Goal: Task Accomplishment & Management: Use online tool/utility

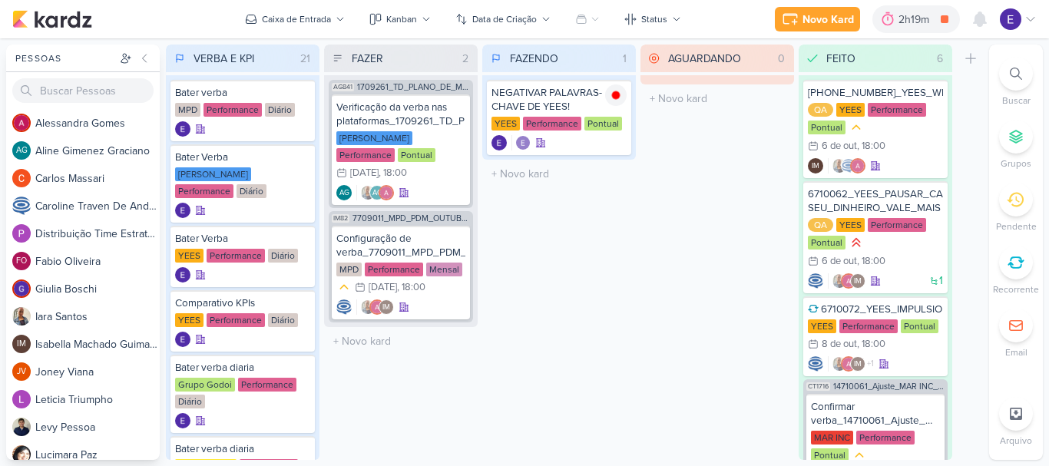
scroll to position [760, 0]
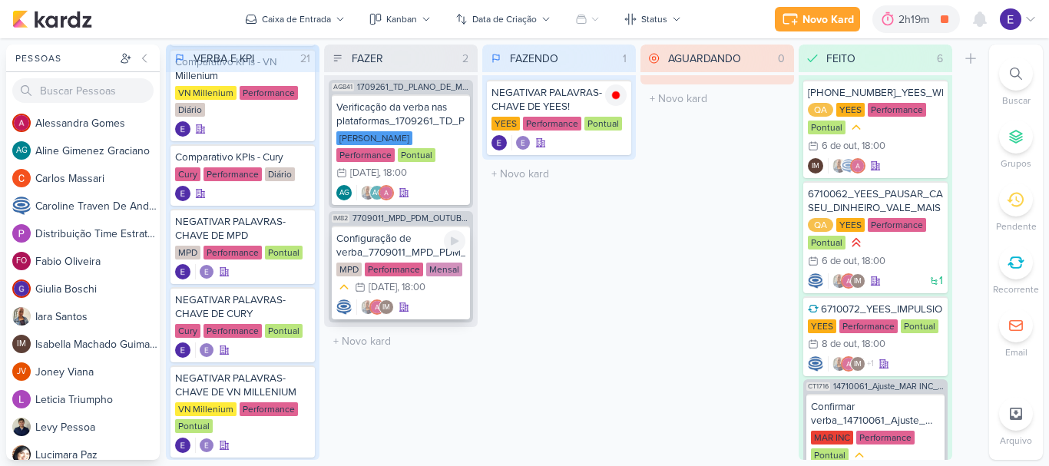
click at [416, 280] on div "Configuração de verba_7709011_MPD_PDM_OUTUBRO MPD Performance Mensal 14/10 14 d…" at bounding box center [401, 273] width 138 height 94
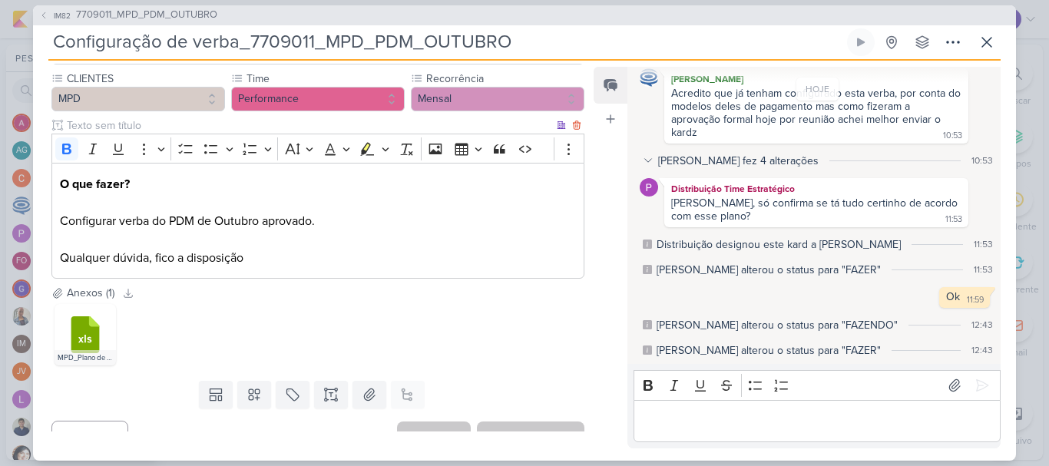
scroll to position [159, 0]
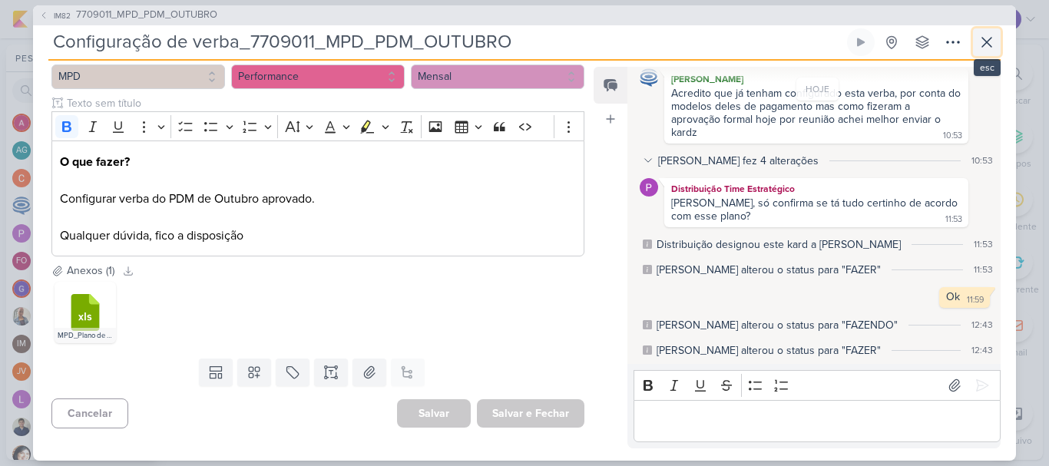
click at [989, 51] on icon at bounding box center [987, 42] width 18 height 18
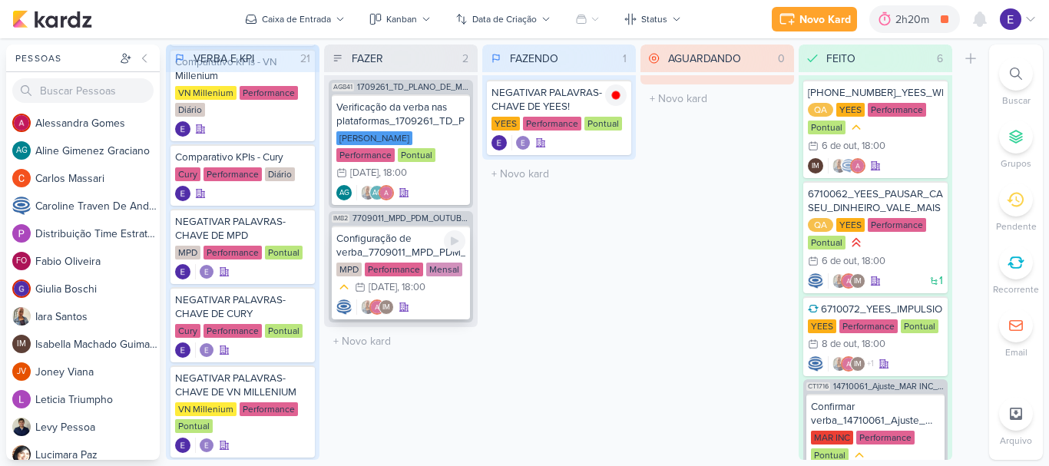
click at [398, 280] on div "14/10 14 de out , 18:00" at bounding box center [390, 287] width 71 height 15
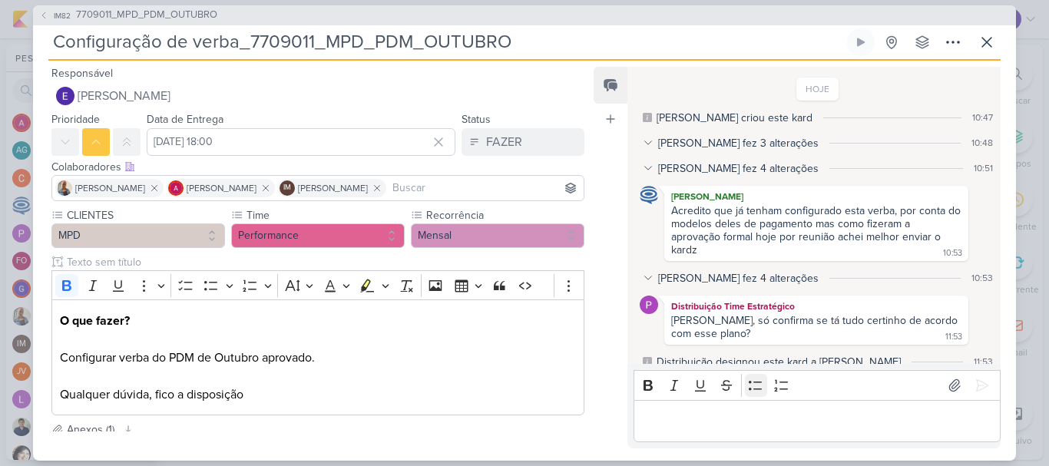
scroll to position [118, 0]
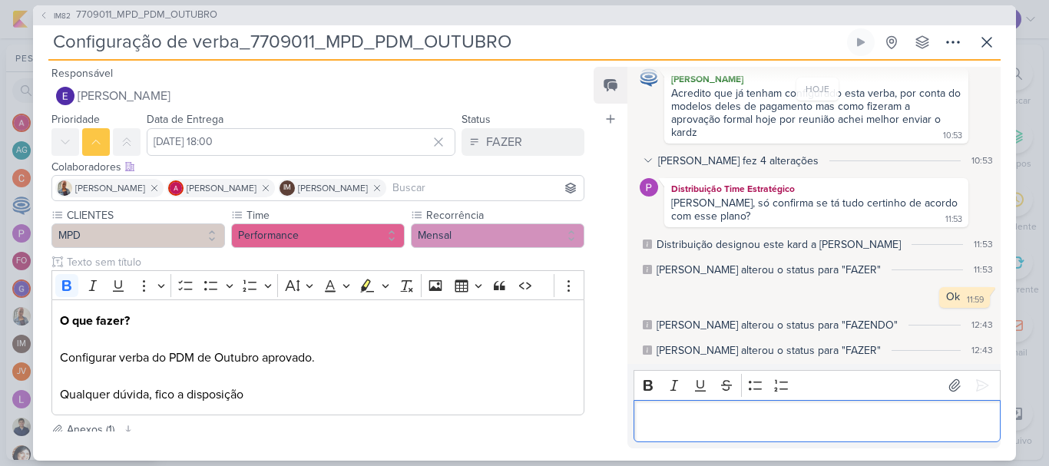
click at [743, 429] on p "Editor editing area: main" at bounding box center [816, 421] width 351 height 18
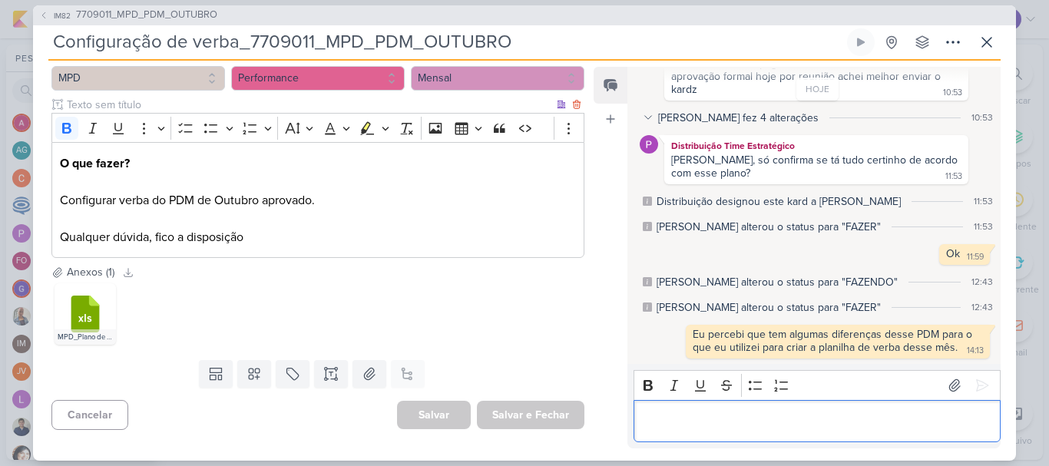
scroll to position [159, 0]
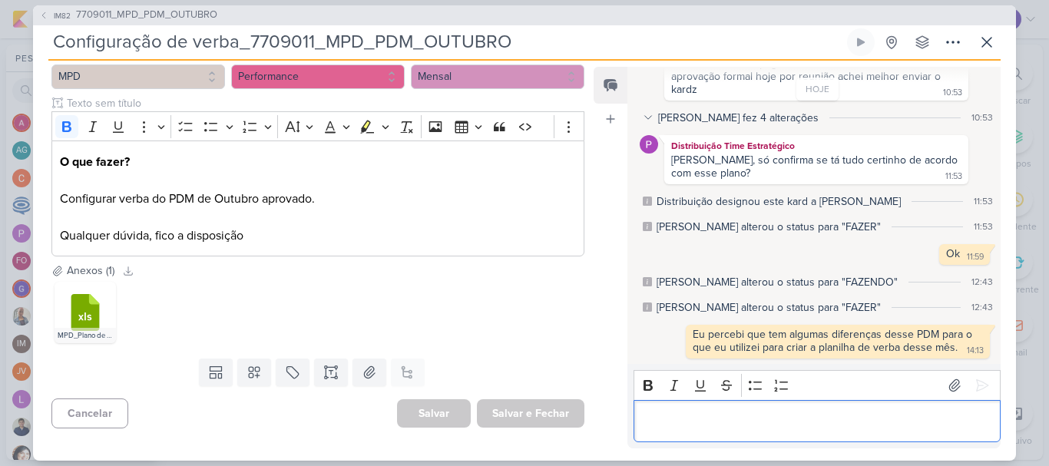
click at [800, 419] on p "Editor editing area: main" at bounding box center [816, 421] width 351 height 18
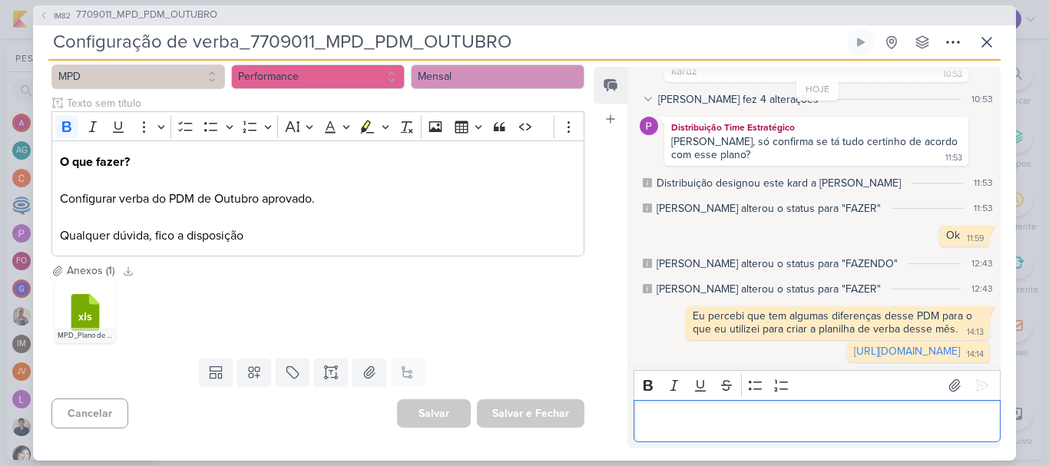
scroll to position [209, 0]
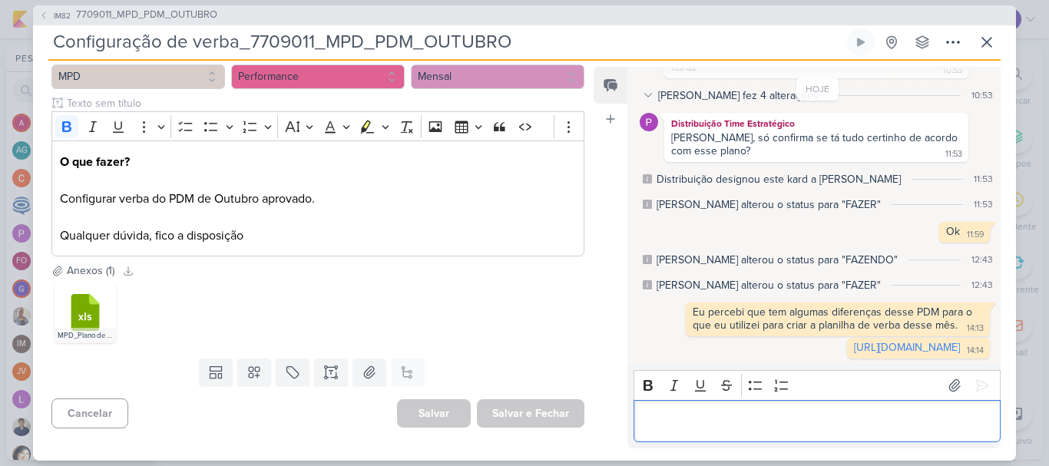
click at [700, 416] on p "Editor editing area: main" at bounding box center [816, 421] width 351 height 18
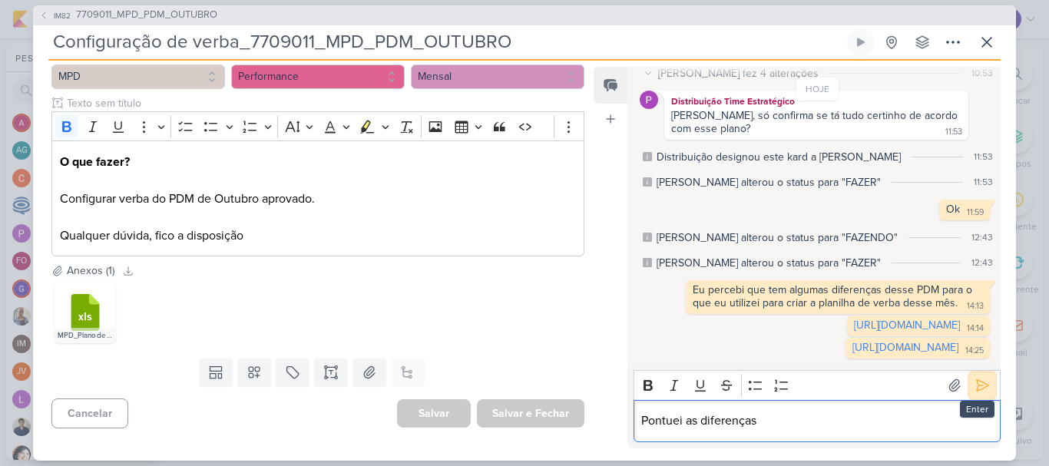
click at [981, 389] on icon at bounding box center [982, 385] width 15 height 15
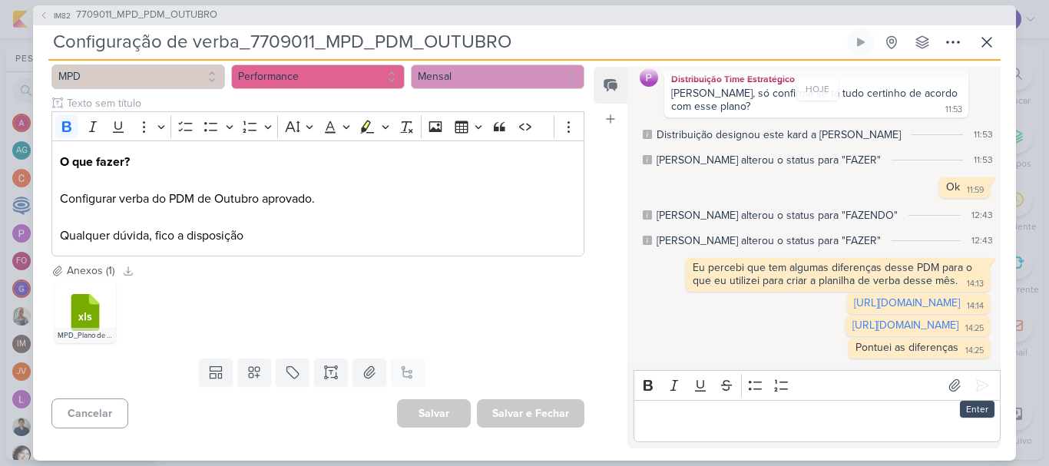
scroll to position [267, 0]
click at [982, 46] on icon at bounding box center [987, 42] width 18 height 18
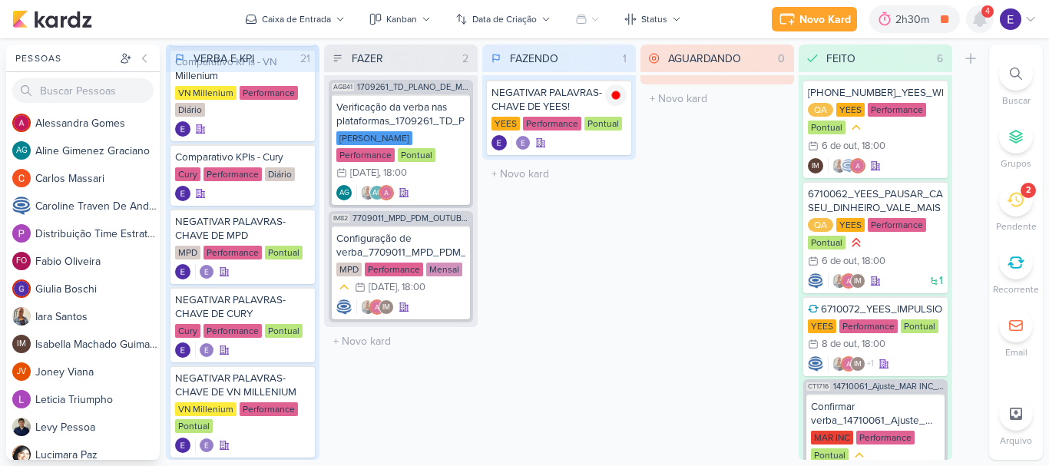
click at [981, 13] on icon at bounding box center [980, 19] width 12 height 14
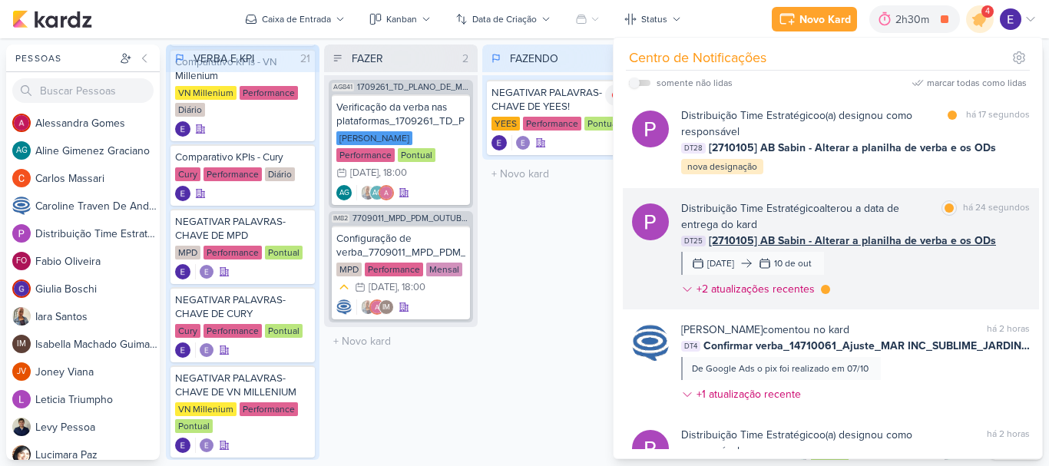
click at [998, 267] on div "Distribuição Time Estratégico alterou a data de entrega do kard marcar como lid…" at bounding box center [855, 251] width 349 height 103
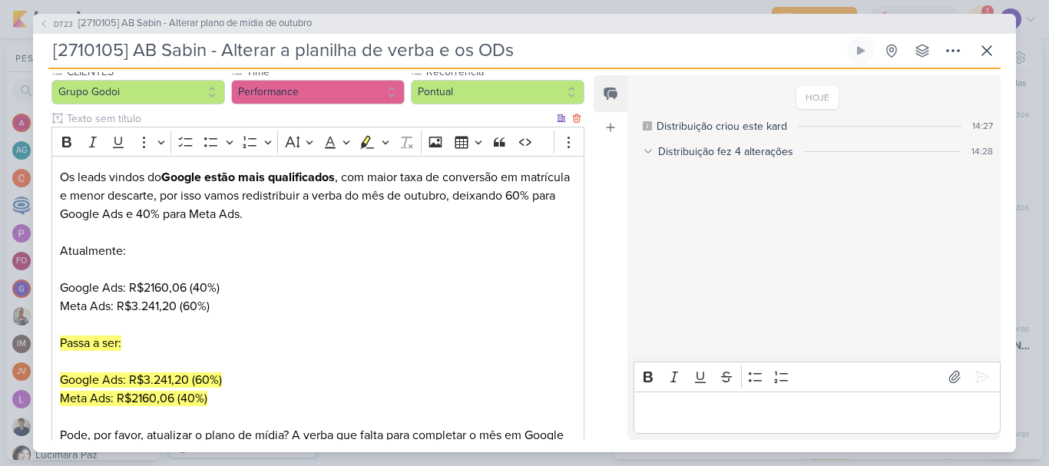
scroll to position [0, 0]
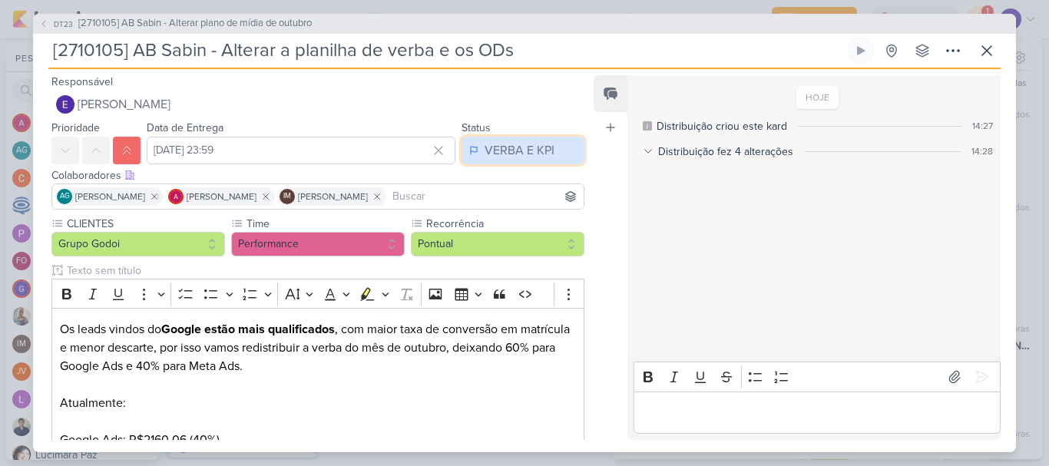
click at [533, 147] on div "VERBA E KPI" at bounding box center [520, 150] width 70 height 18
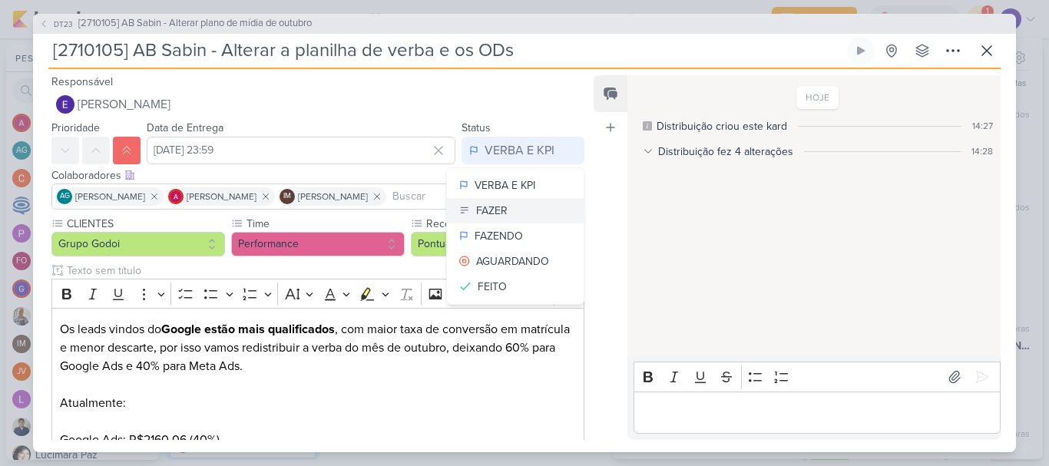
click at [525, 207] on button "FAZER" at bounding box center [515, 210] width 137 height 25
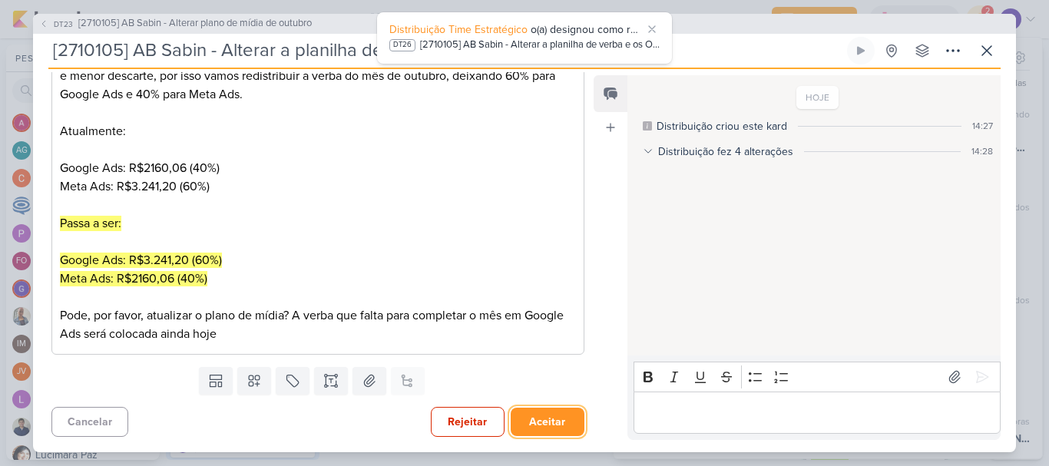
click at [528, 424] on button "Aceitar" at bounding box center [548, 422] width 74 height 28
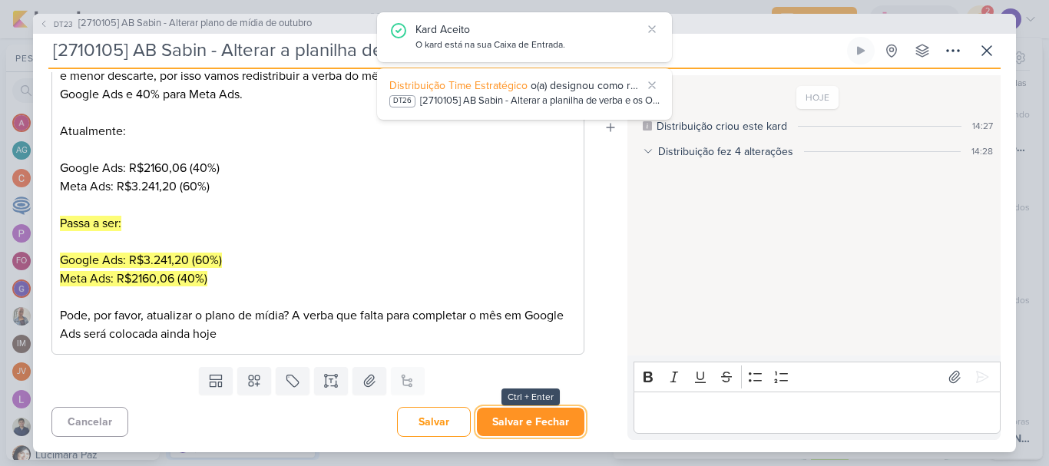
click at [544, 426] on button "Salvar e Fechar" at bounding box center [531, 422] width 108 height 28
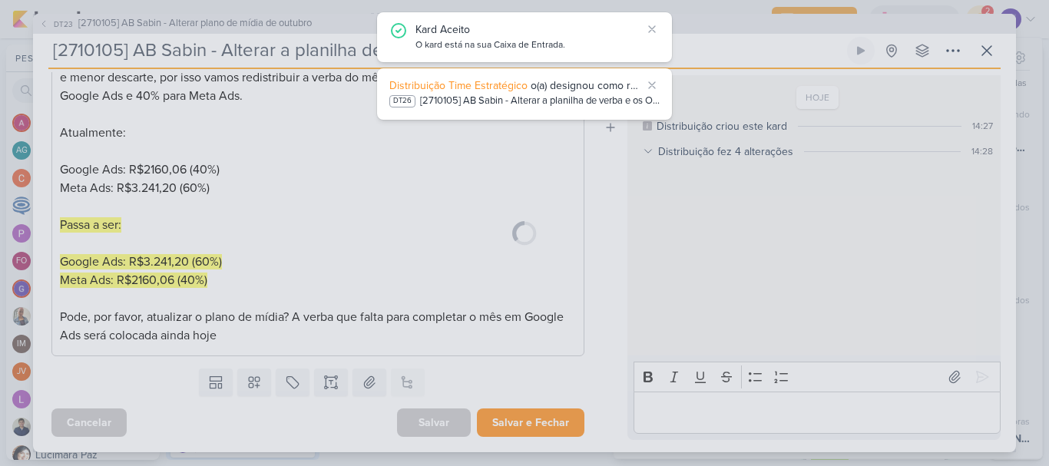
scroll to position [270, 0]
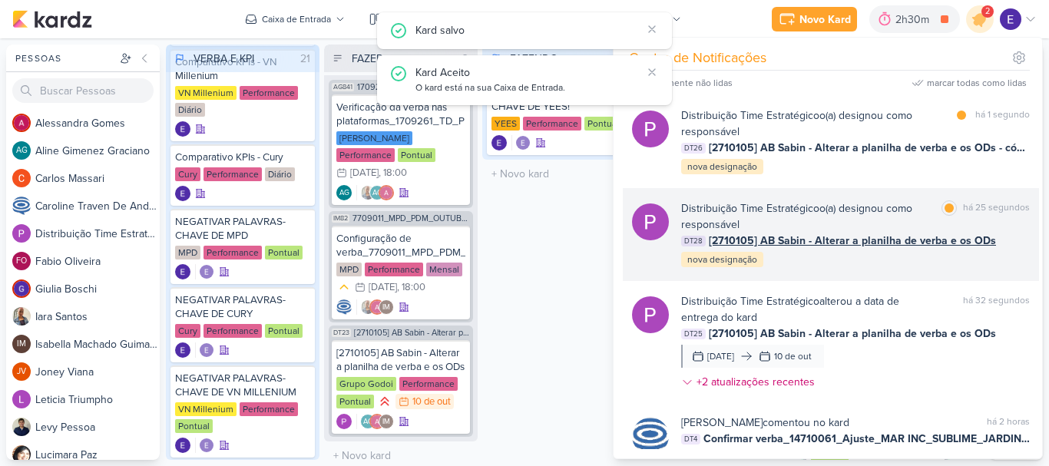
click at [1027, 235] on div "Distribuição Time Estratégico o(a) designou como responsável marcar como lida h…" at bounding box center [831, 234] width 416 height 93
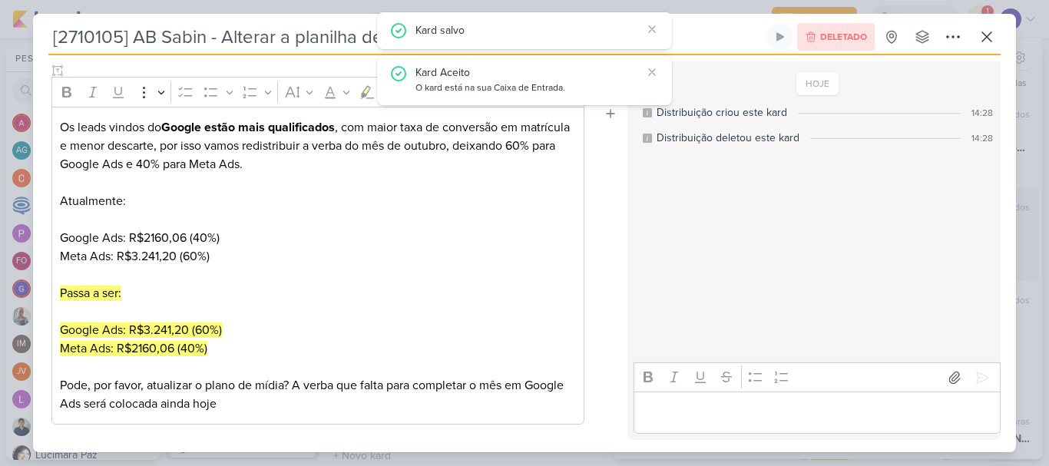
scroll to position [0, 0]
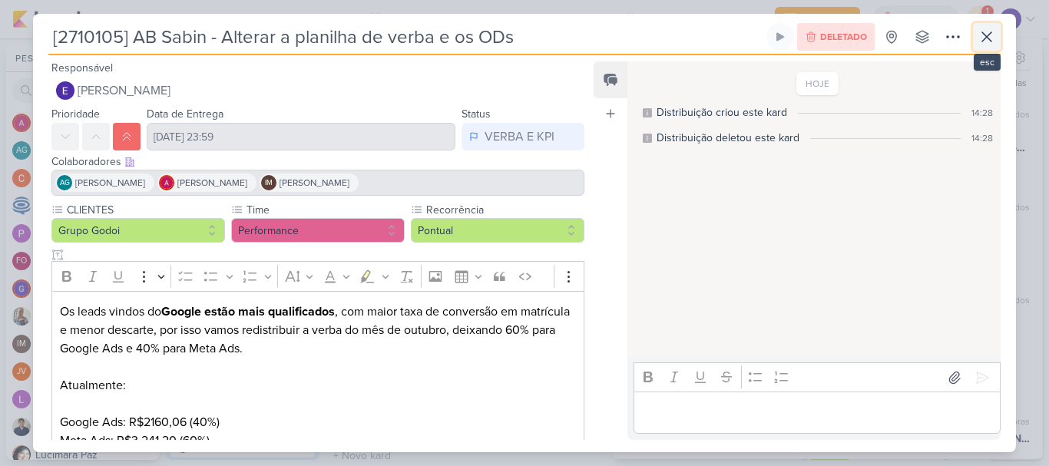
click at [991, 45] on icon at bounding box center [987, 37] width 18 height 18
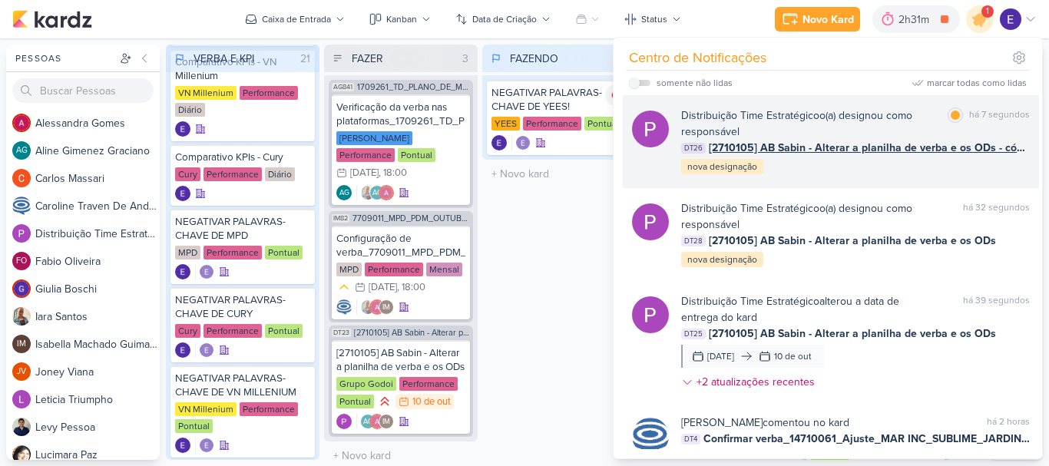
click at [993, 172] on div "Distribuição Time Estratégico o(a) designou como responsável marcar como lida h…" at bounding box center [855, 142] width 349 height 68
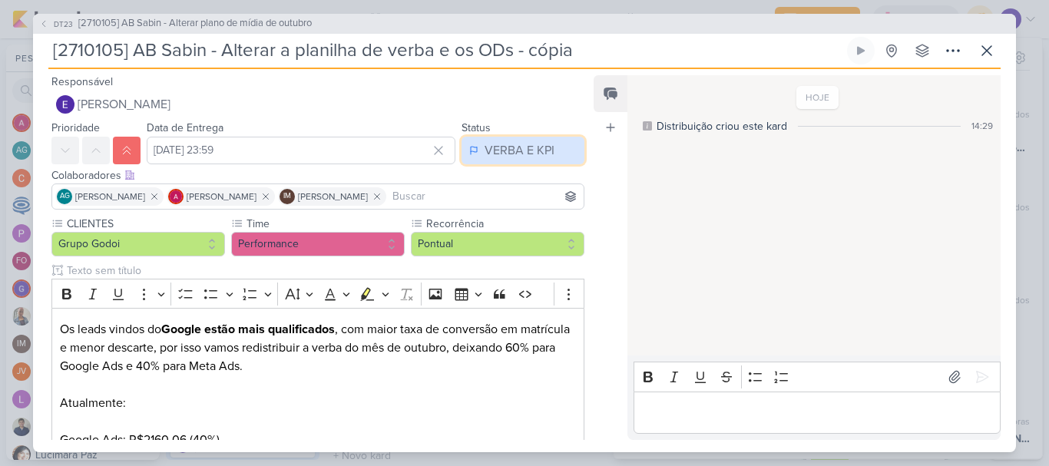
click at [530, 151] on div "VERBA E KPI" at bounding box center [520, 150] width 70 height 18
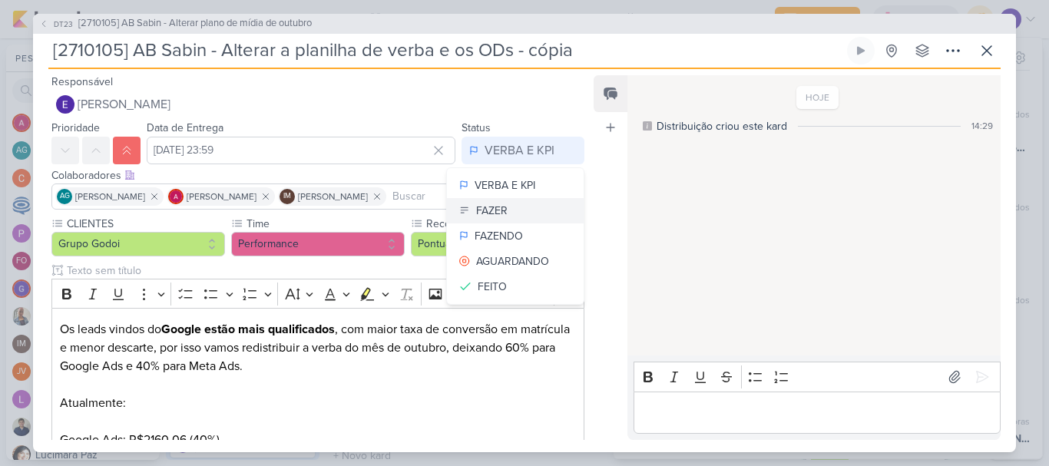
click at [515, 213] on button "FAZER" at bounding box center [515, 210] width 137 height 25
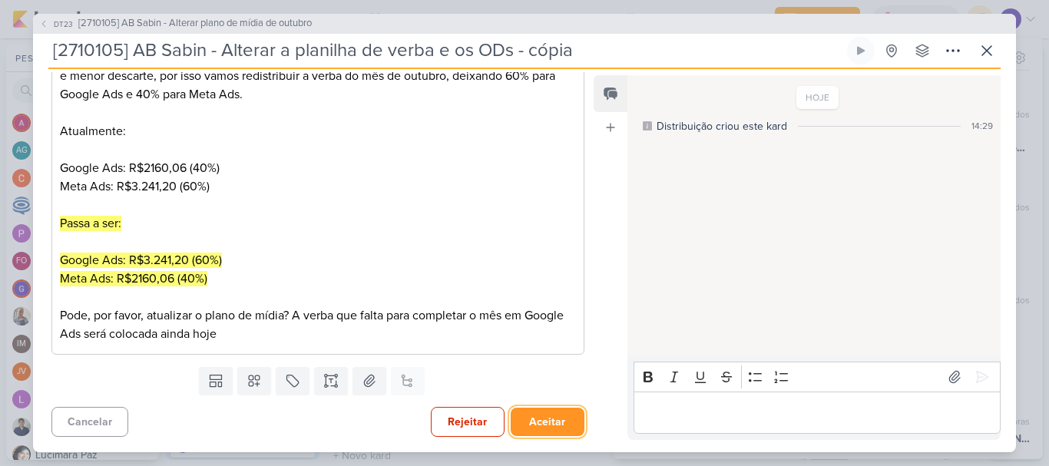
click at [538, 409] on button "Aceitar" at bounding box center [548, 422] width 74 height 28
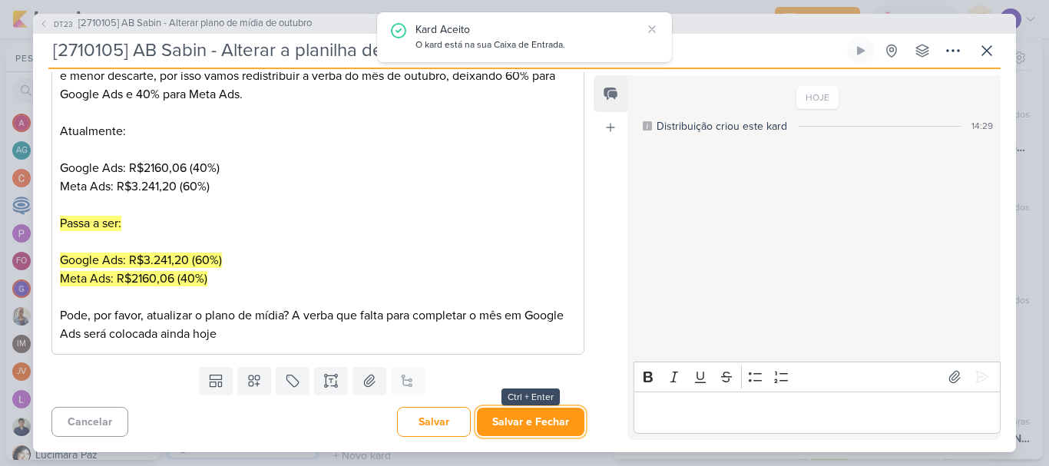
click at [538, 409] on button "Salvar e Fechar" at bounding box center [531, 422] width 108 height 28
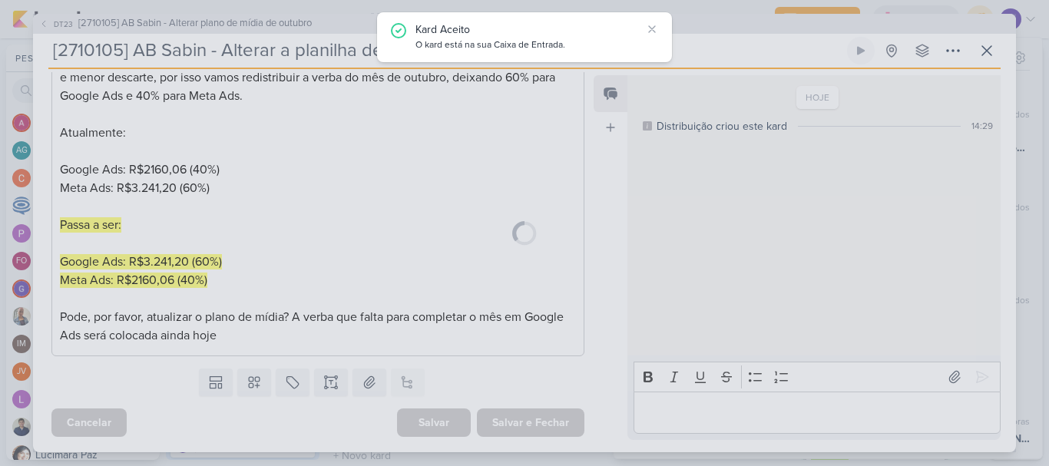
scroll to position [270, 0]
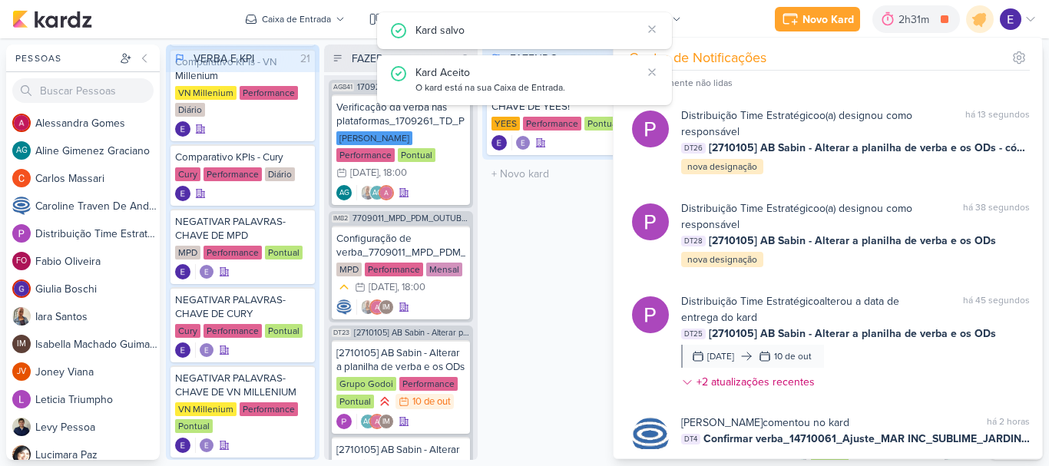
click at [561, 360] on div "FAZENDO 1 Mover Para Esquerda Mover Para Direita Deletar NEGATIVAR PALAVRAS-CHA…" at bounding box center [559, 253] width 154 height 416
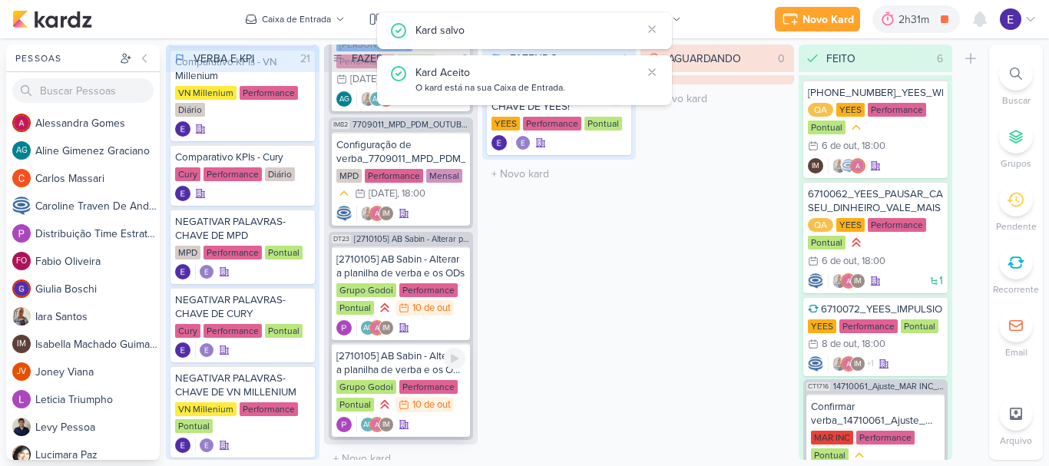
scroll to position [96, 0]
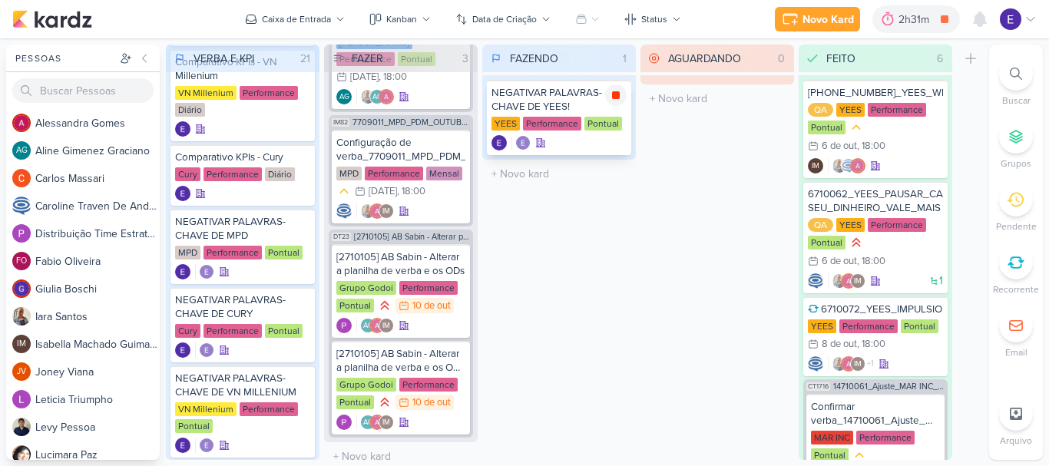
click at [610, 101] on div at bounding box center [616, 95] width 22 height 22
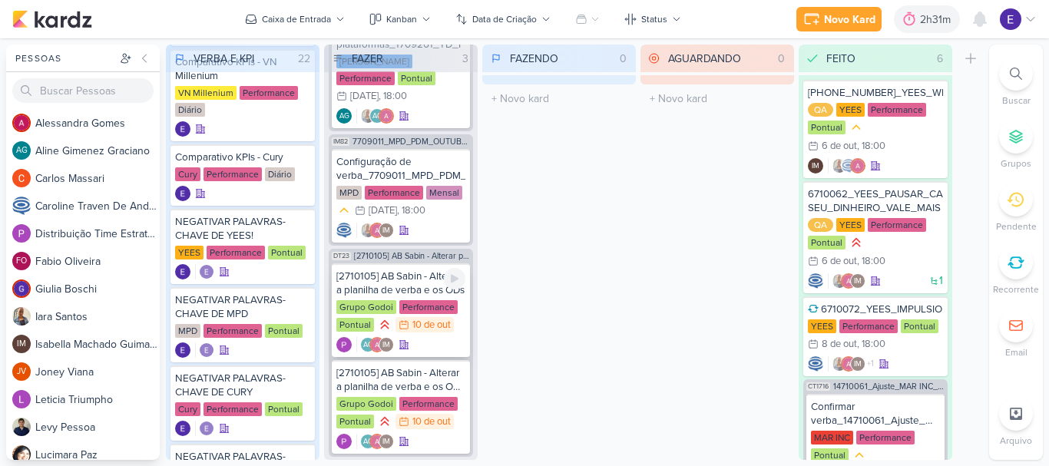
scroll to position [0, 0]
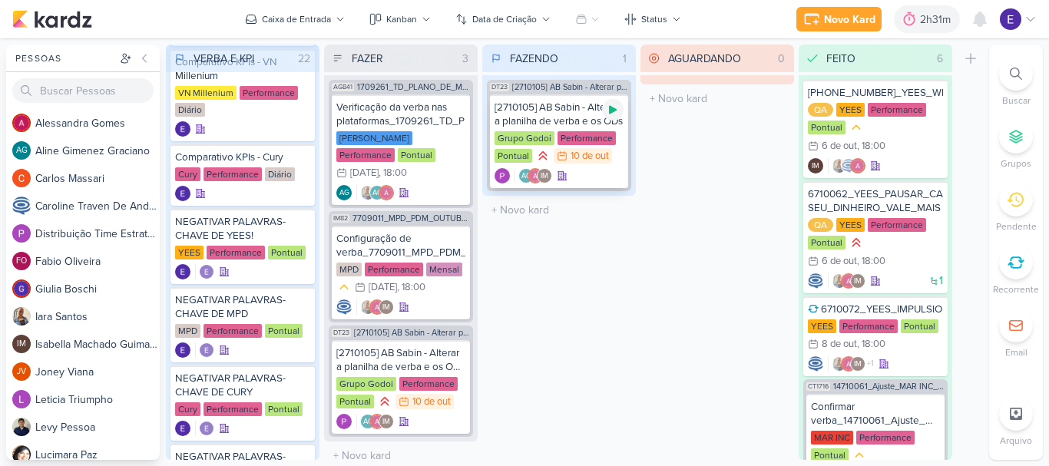
click at [614, 111] on icon at bounding box center [613, 110] width 8 height 8
click at [595, 147] on div "Grupo Godoi Performance Pontual 10/10 10 de out" at bounding box center [559, 148] width 129 height 34
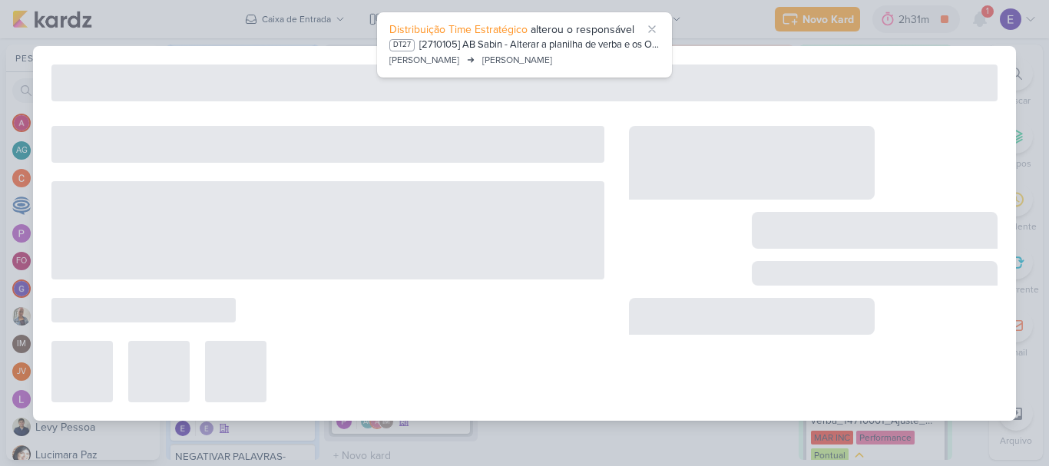
type input "[2710105] AB Sabin - Alterar a planilha de verba e os ODs"
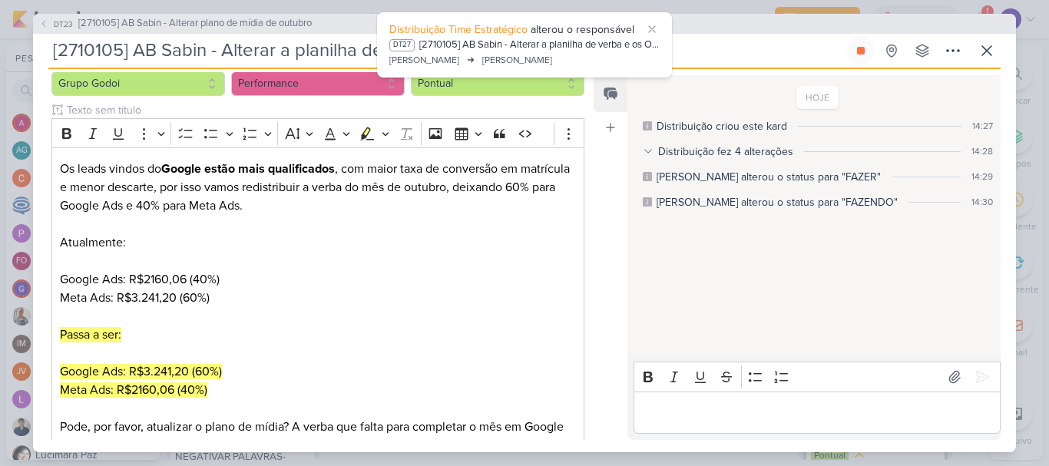
scroll to position [230, 0]
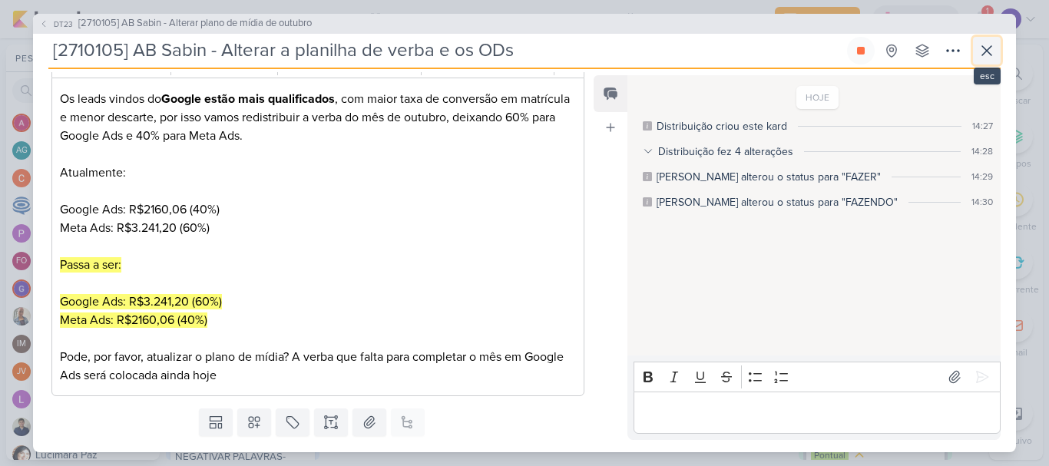
click at [992, 51] on icon at bounding box center [987, 50] width 18 height 18
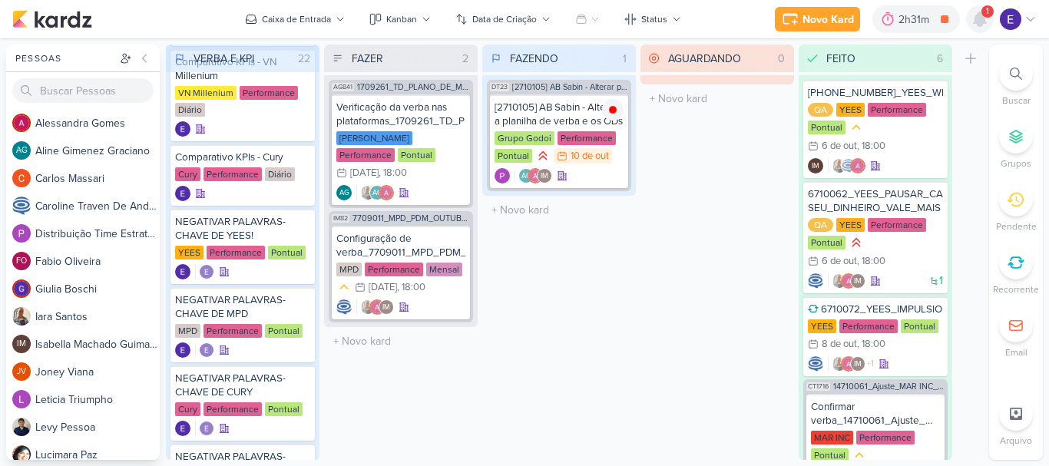
click at [985, 25] on icon at bounding box center [980, 19] width 18 height 18
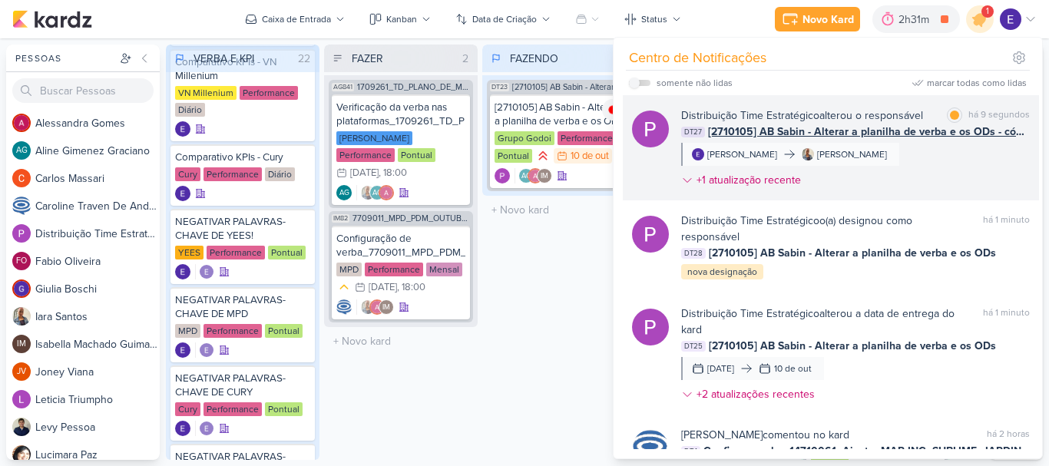
click at [992, 177] on div "Distribuição Time Estratégico alterou o responsável marcar como lida há 9 segun…" at bounding box center [855, 151] width 349 height 87
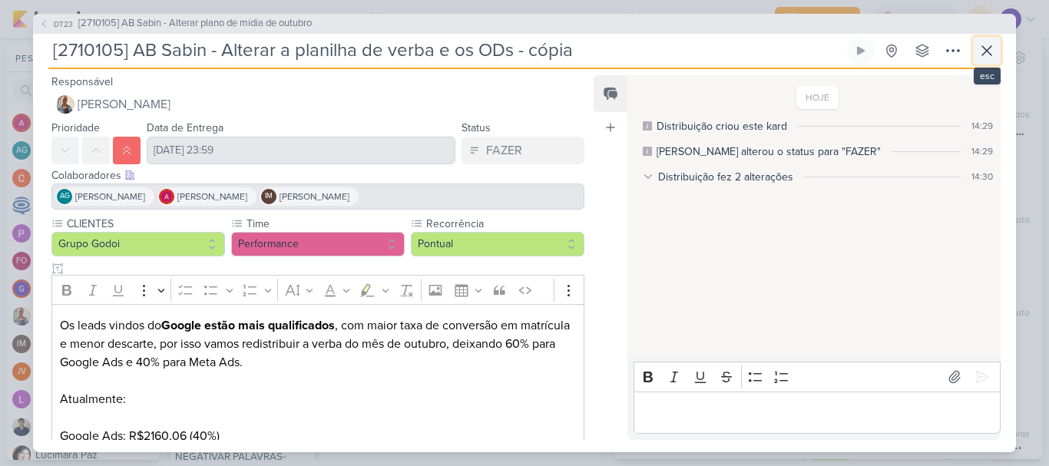
click at [977, 48] on button at bounding box center [987, 51] width 28 height 28
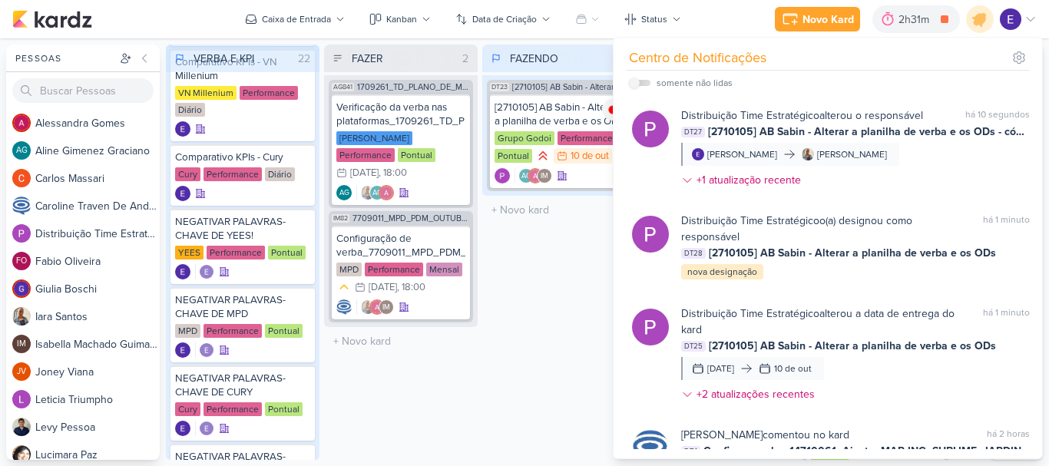
click at [508, 330] on div "FAZENDO 1 Mover Para Esquerda Mover Para Direita Deletar DT23 [2710105] AB Sabi…" at bounding box center [559, 253] width 154 height 416
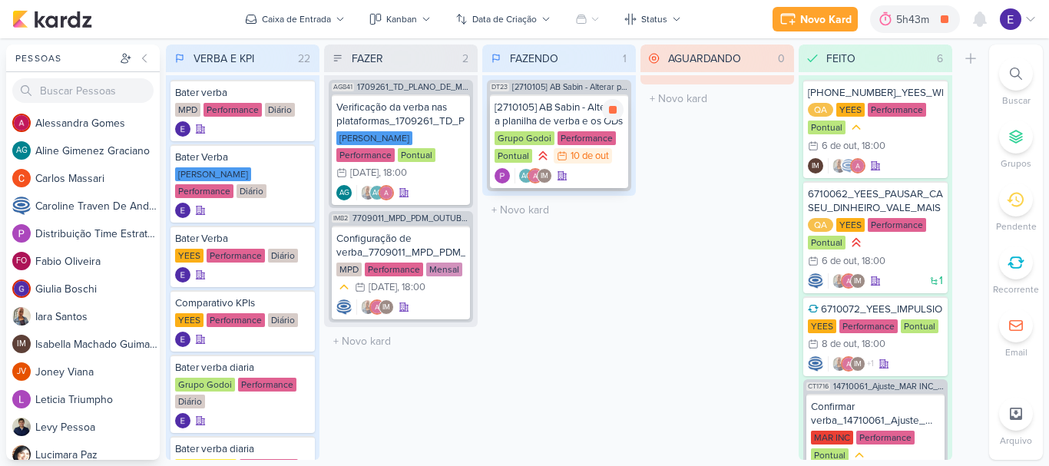
click at [593, 176] on div "AG IM" at bounding box center [559, 175] width 129 height 15
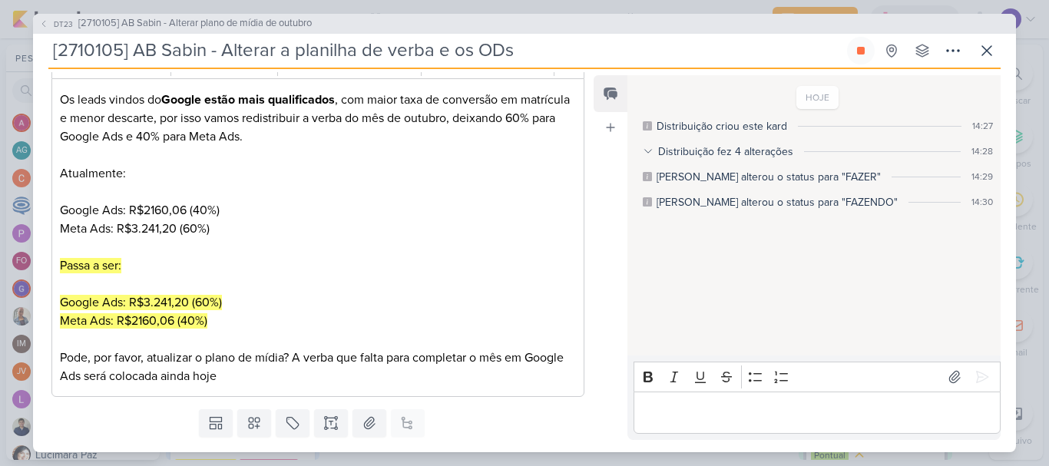
scroll to position [230, 0]
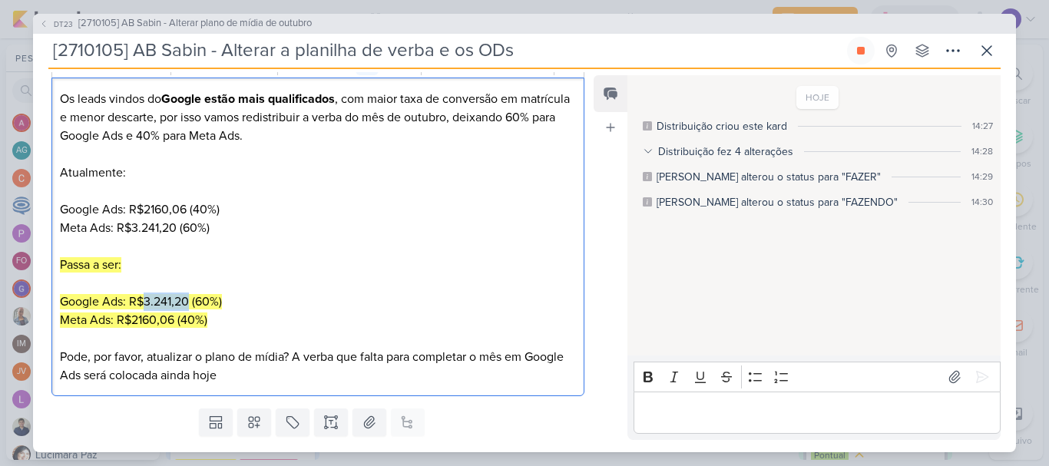
drag, startPoint x: 189, startPoint y: 300, endPoint x: 145, endPoint y: 303, distance: 43.8
click at [145, 303] on mark "Google Ads: R$3.241,20 (60%)" at bounding box center [141, 301] width 162 height 15
copy mark "3.241,20"
drag, startPoint x: 171, startPoint y: 324, endPoint x: 134, endPoint y: 327, distance: 37.0
click at [134, 327] on mark "Meta Ads: R$2160,06 (40%)" at bounding box center [133, 320] width 147 height 15
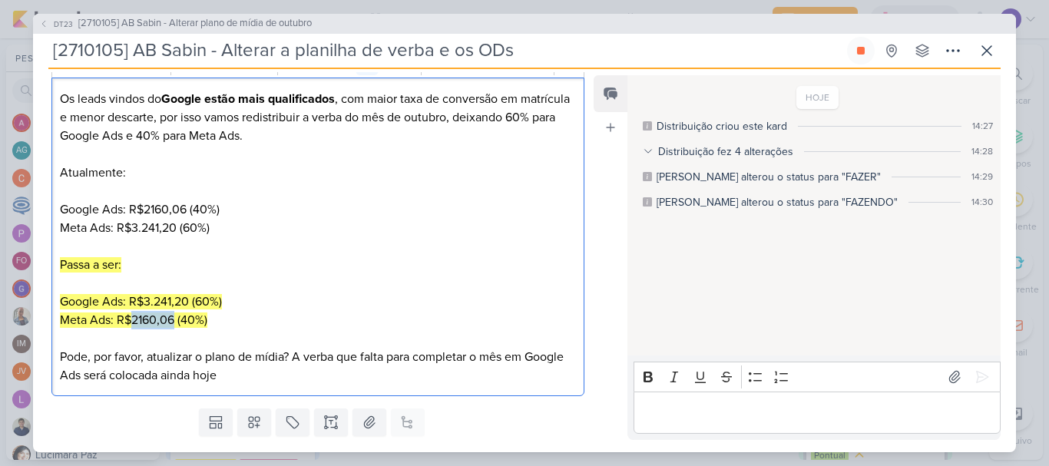
copy mark "2160,06"
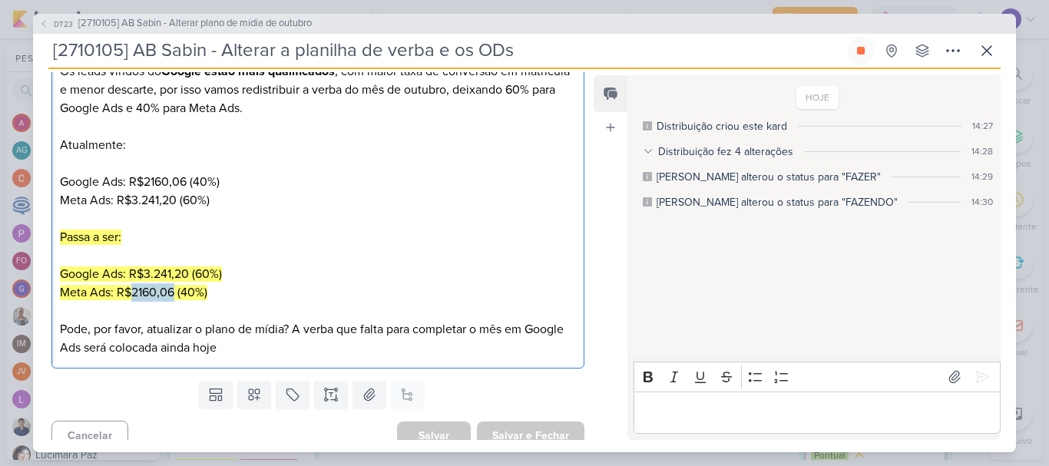
scroll to position [272, 0]
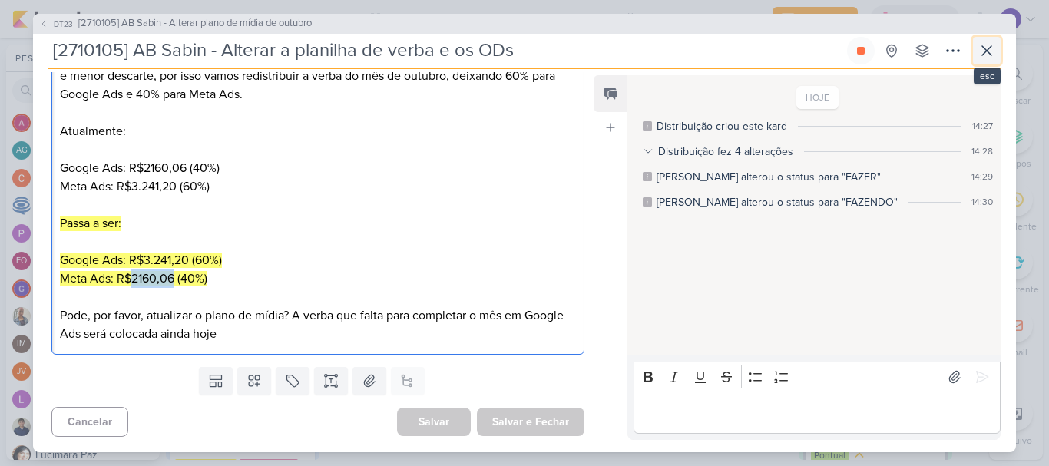
click at [985, 54] on icon at bounding box center [987, 50] width 18 height 18
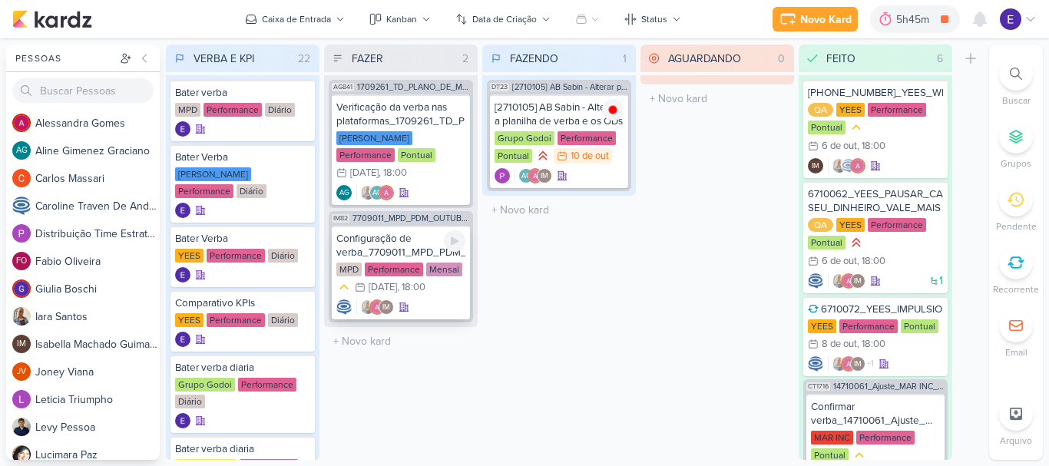
click at [447, 300] on div "IM" at bounding box center [400, 307] width 129 height 15
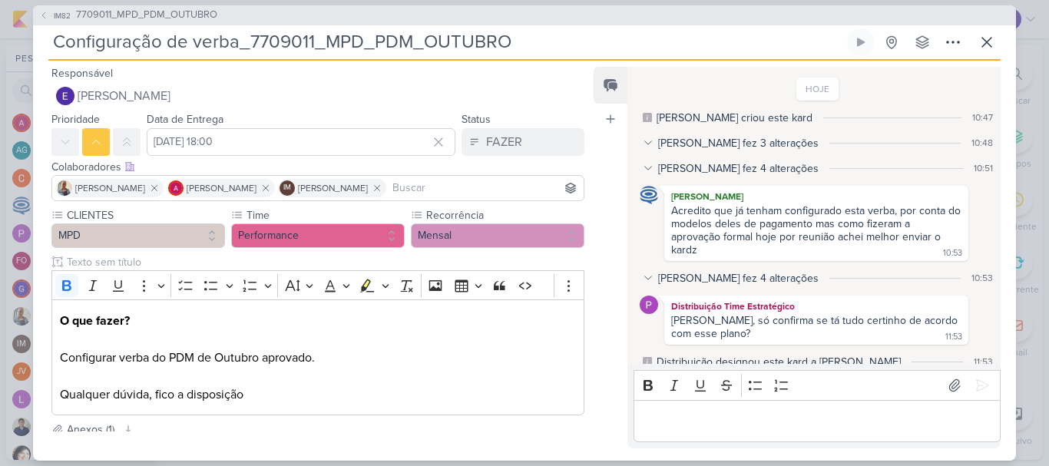
scroll to position [267, 0]
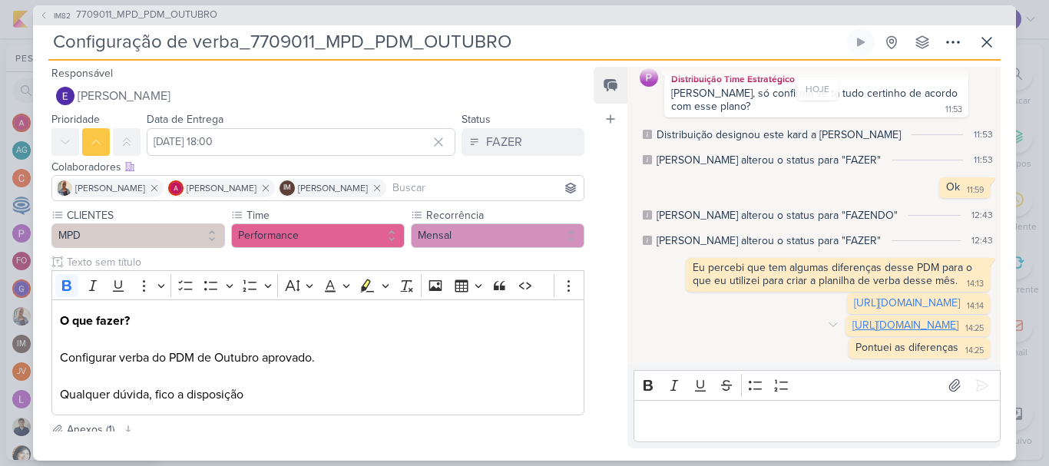
click at [853, 323] on link "[URL][DOMAIN_NAME]" at bounding box center [906, 325] width 106 height 13
click at [985, 41] on icon at bounding box center [987, 42] width 18 height 18
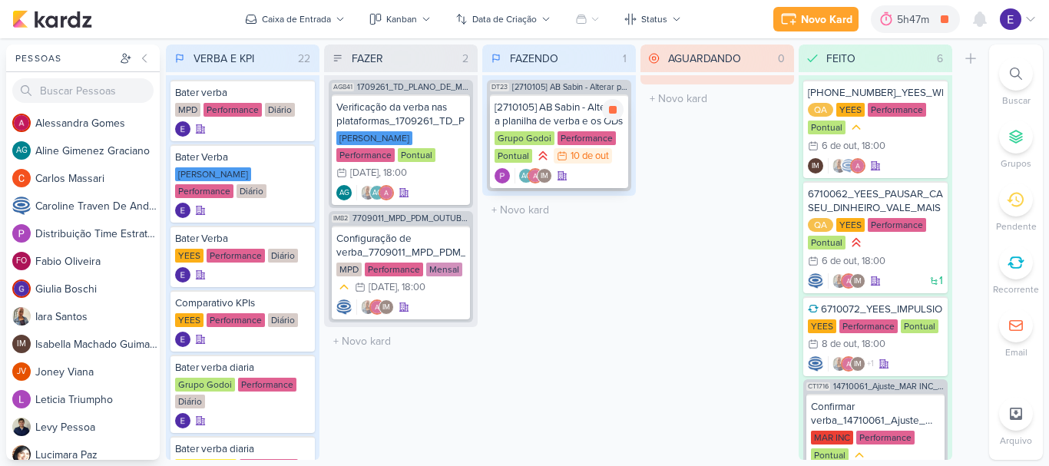
click at [580, 174] on div "AG IM" at bounding box center [559, 175] width 129 height 15
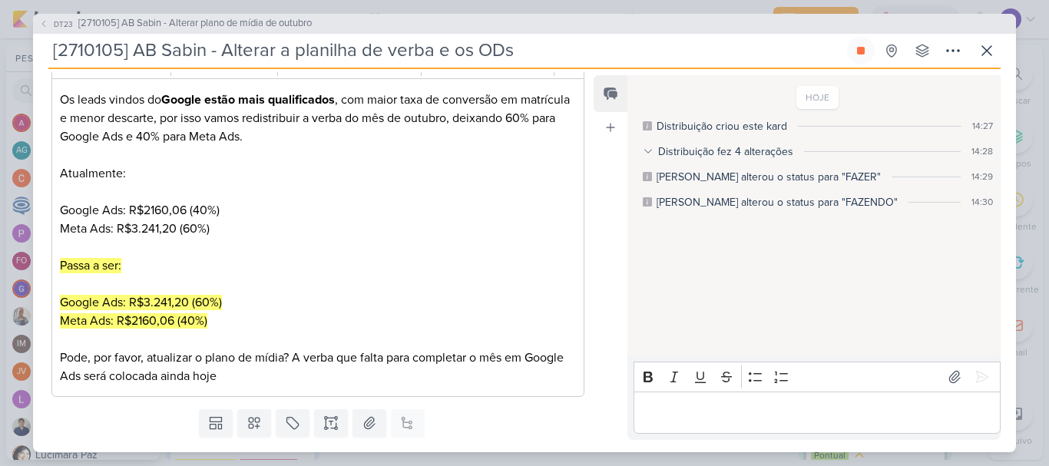
scroll to position [230, 0]
click at [986, 50] on icon at bounding box center [986, 50] width 9 height 9
